Goal: Subscribe to service/newsletter

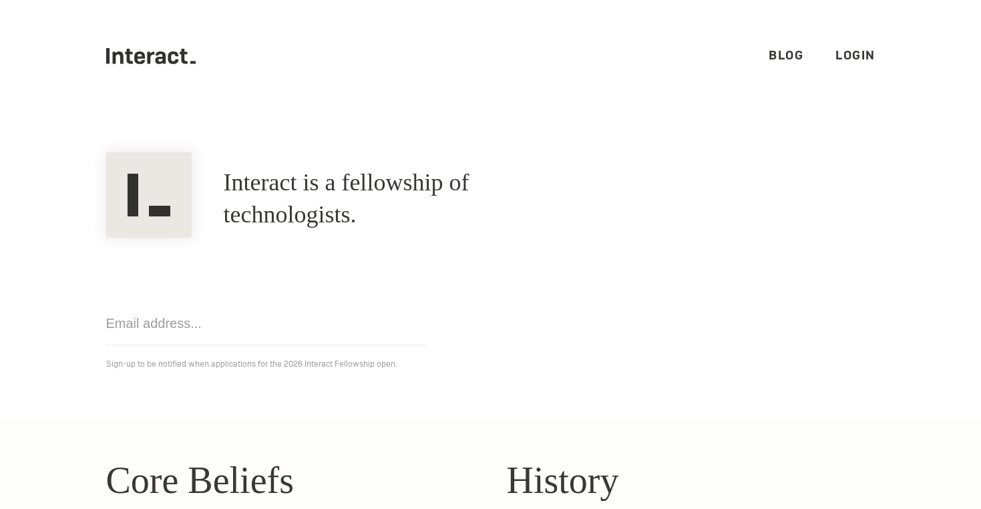
click at [724, 223] on div "Interact is a fellowship of technologists. A fellowship of technologists." at bounding box center [491, 198] width 802 height 77
click at [204, 325] on input "email" at bounding box center [266, 323] width 321 height 43
type input "sal@jhu.edu"
click input "Get notified" at bounding box center [0, 0] width 0 height 0
